Goal: Task Accomplishment & Management: Manage account settings

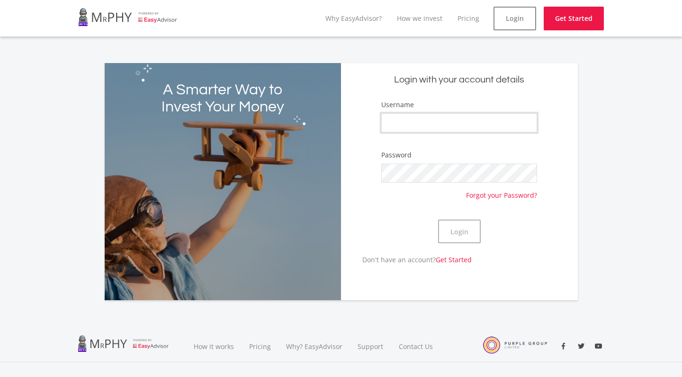
click at [417, 117] on input "Username" at bounding box center [459, 122] width 156 height 19
type input "AnitaI"
click at [458, 229] on button "Login" at bounding box center [459, 231] width 43 height 24
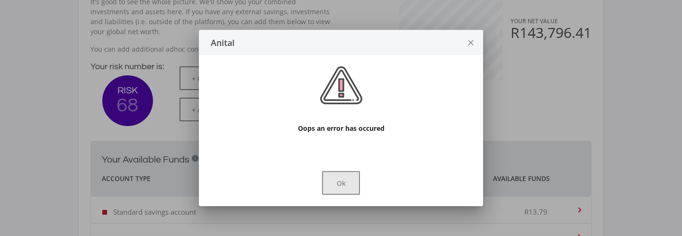
click at [343, 183] on button "Ok" at bounding box center [341, 183] width 38 height 24
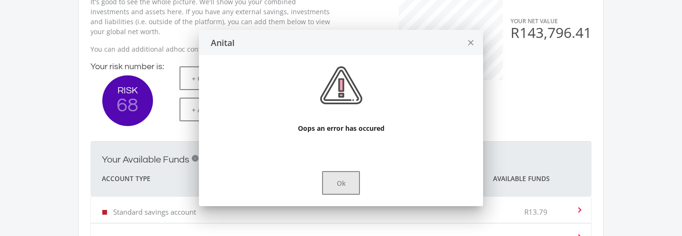
scroll to position [213, 0]
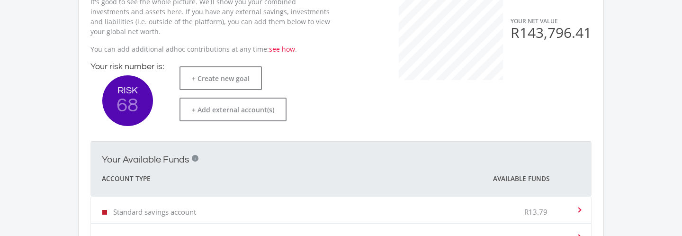
click at [48, 128] on ee-dashoard "Hey good looking! Here's what's cooking in your portfolio. This is an overview …" at bounding box center [341, 146] width 682 height 642
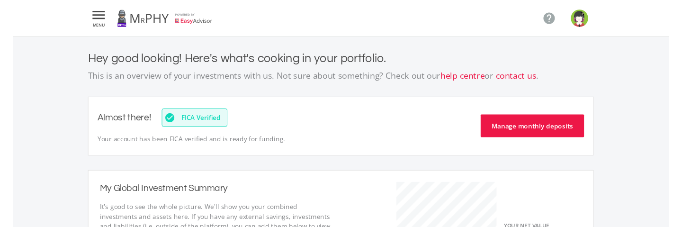
scroll to position [213, 0]
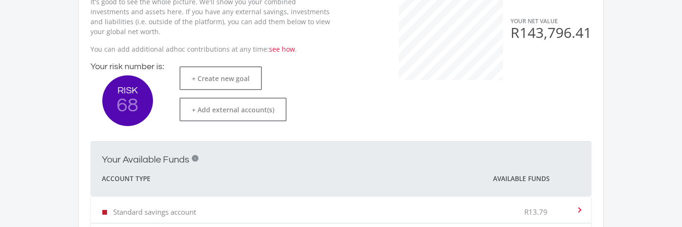
click at [42, 118] on ee-dashoard "Hey good looking! Here's what's cooking in your portfolio. This is an overview …" at bounding box center [341, 146] width 682 height 642
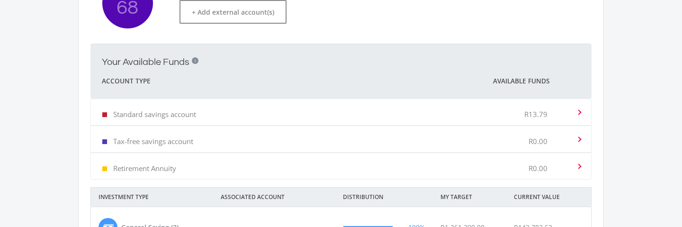
scroll to position [314, 0]
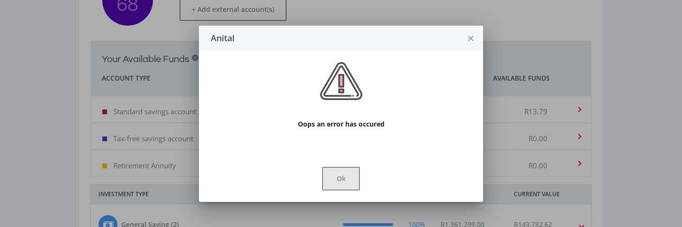
click at [344, 181] on button "Ok" at bounding box center [341, 179] width 38 height 24
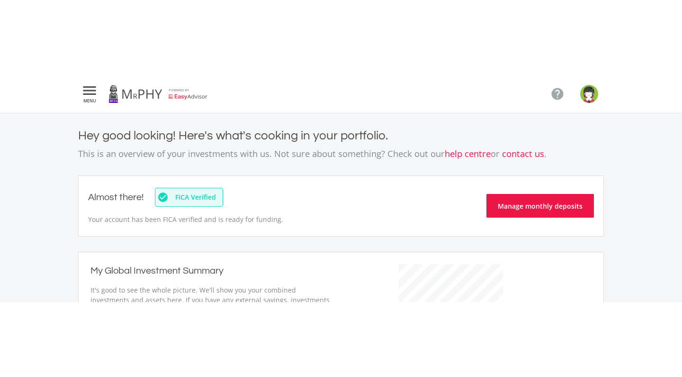
scroll to position [314, 0]
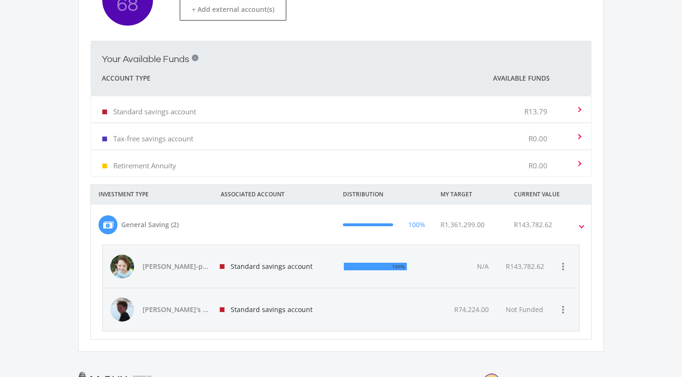
click at [28, 150] on ee-dashoard "Hey good looking! Here's what's cooking in your portfolio. This is an overview …" at bounding box center [341, 46] width 682 height 642
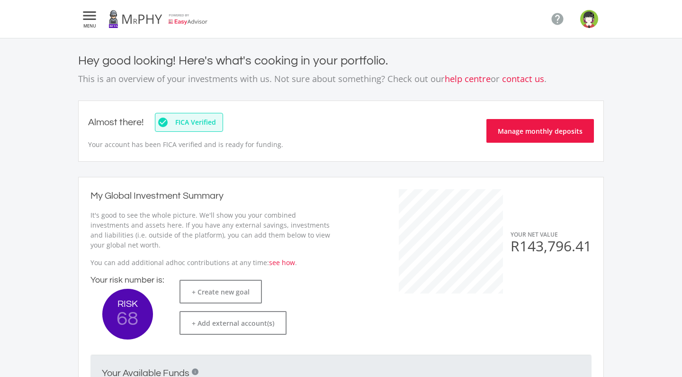
scroll to position [0, 0]
click at [590, 22] on img "button" at bounding box center [589, 19] width 18 height 18
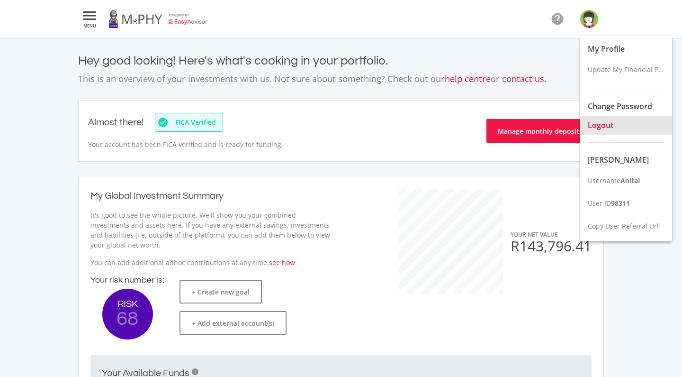
click at [604, 129] on span "Logout" at bounding box center [601, 125] width 26 height 10
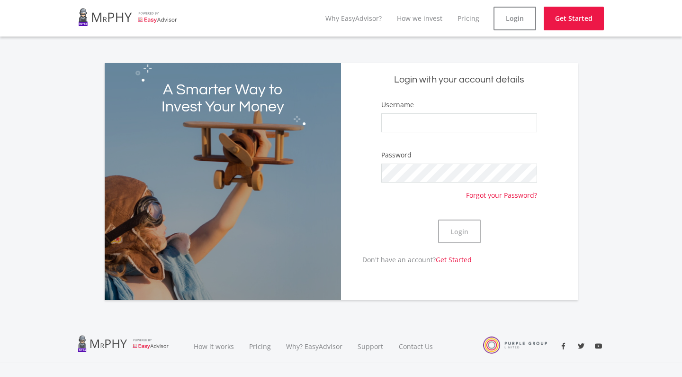
click at [67, 190] on div "A Smarter Way to Invest Your Money Login with your account details Username Pas…" at bounding box center [341, 176] width 682 height 248
click at [390, 121] on input "Username" at bounding box center [459, 122] width 156 height 19
type input "AnitaI"
click at [459, 226] on button "Login" at bounding box center [459, 231] width 43 height 24
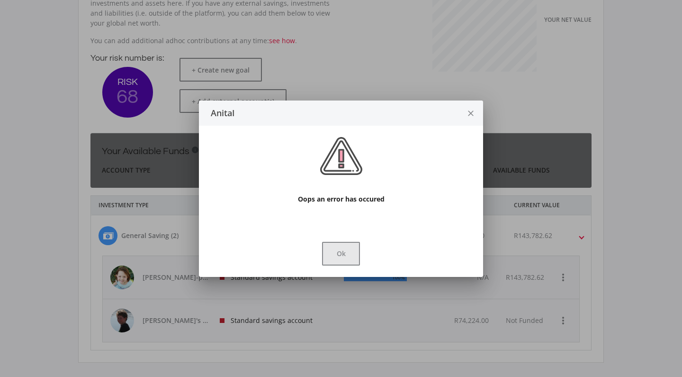
click at [330, 226] on button "Ok" at bounding box center [341, 254] width 38 height 24
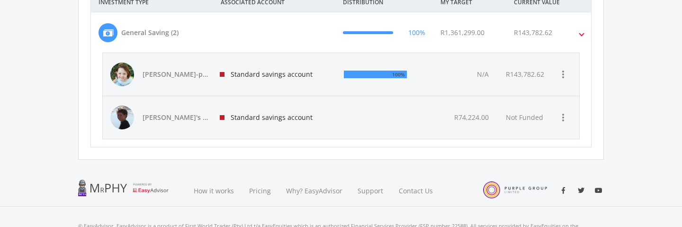
scroll to position [503, 0]
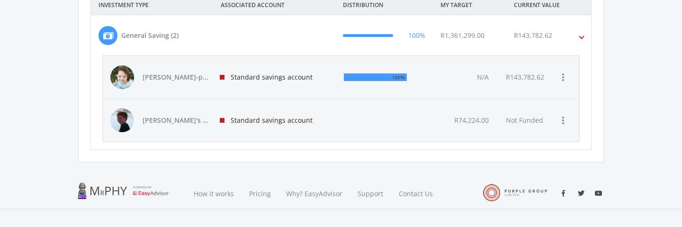
click at [329, 121] on div "Standard savings account" at bounding box center [274, 120] width 124 height 43
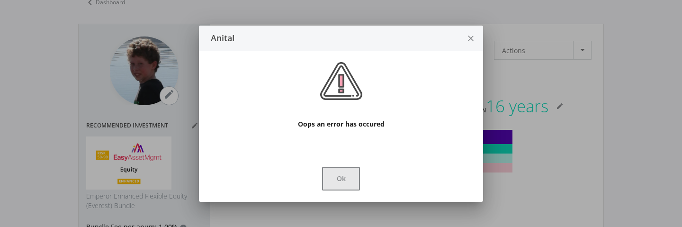
click at [344, 174] on button "Ok" at bounding box center [341, 179] width 38 height 24
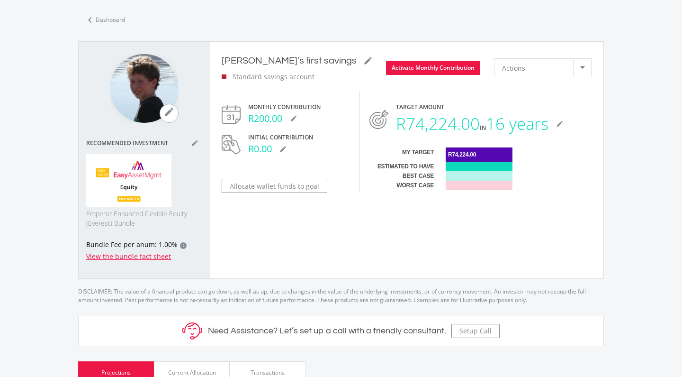
scroll to position [34, 0]
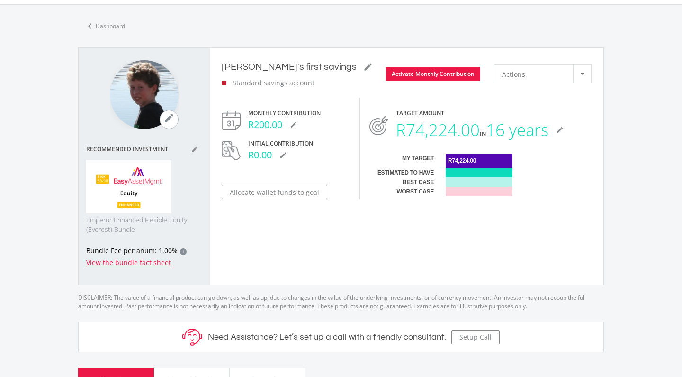
click at [444, 226] on ee-custom-save-summary "[PERSON_NAME]'s first savings mode_edit Standard savings account Activate Month…" at bounding box center [407, 166] width 394 height 213
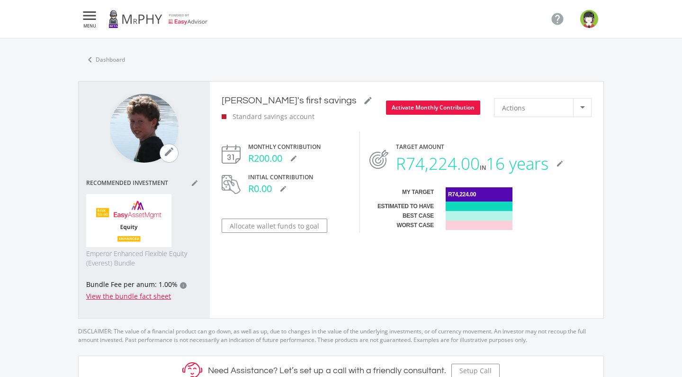
scroll to position [0, 0]
click at [103, 60] on link "chevron_left Dashboard" at bounding box center [104, 60] width 53 height 20
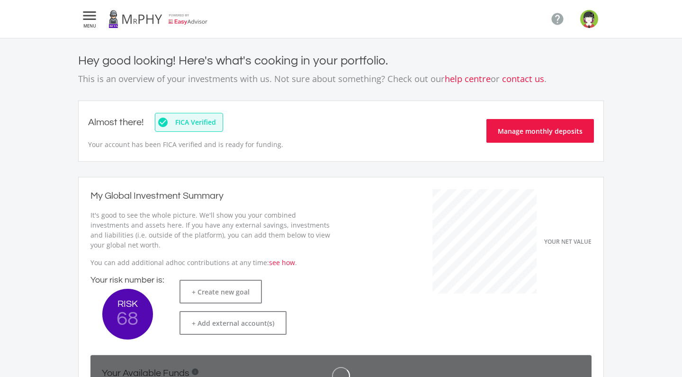
scroll to position [150, 260]
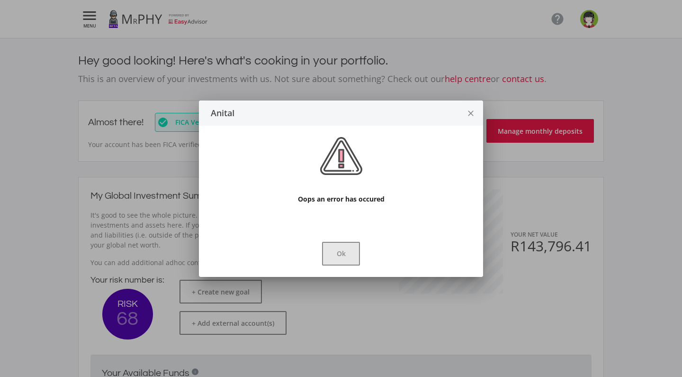
click at [340, 226] on button "Ok" at bounding box center [341, 254] width 38 height 24
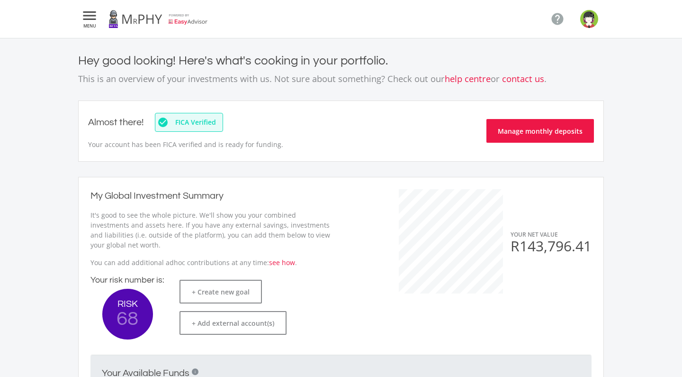
scroll to position [0, 0]
click at [592, 21] on img "button" at bounding box center [589, 19] width 18 height 18
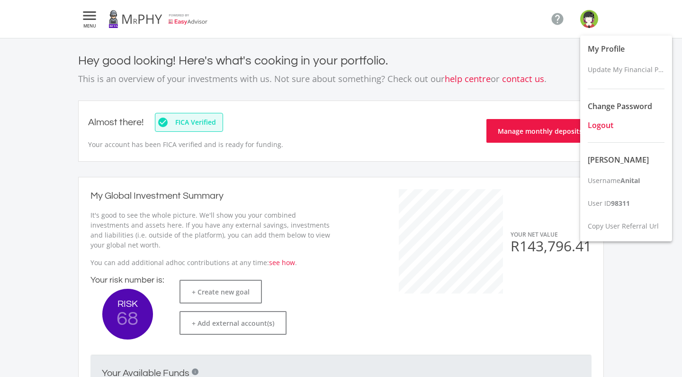
click at [603, 127] on span "Logout" at bounding box center [601, 125] width 26 height 10
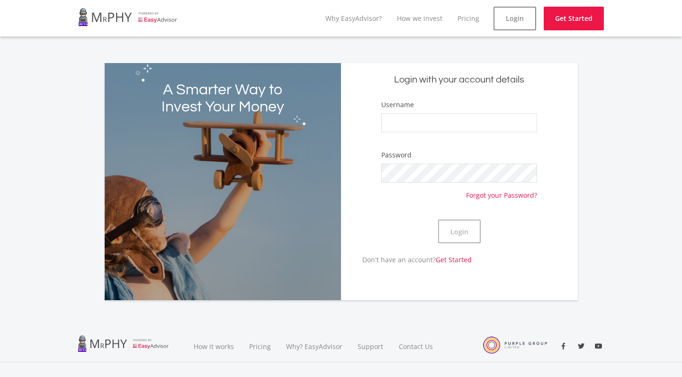
click at [131, 38] on ee-login "A Smarter Way to Invest Your Money Login with your account details Username Pas…" at bounding box center [341, 183] width 682 height 294
click at [645, 142] on div "A Smarter Way to Invest Your Money Login with your account details Username Pas…" at bounding box center [341, 176] width 682 height 248
